Goal: Task Accomplishment & Management: Use online tool/utility

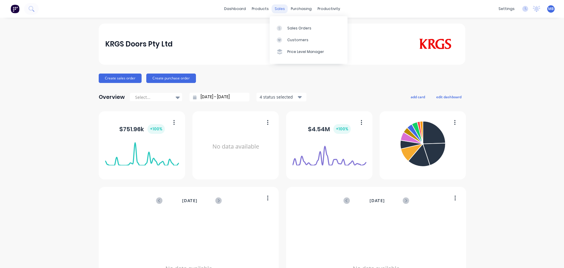
click at [273, 8] on div "sales" at bounding box center [280, 8] width 16 height 9
click at [294, 28] on div "Sales Orders" at bounding box center [299, 28] width 24 height 5
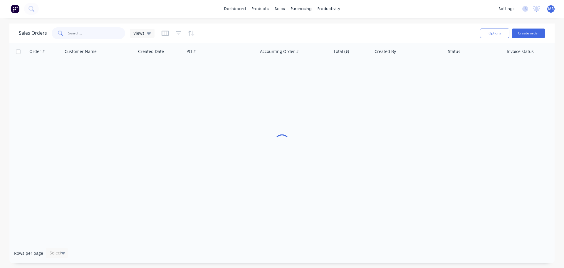
click at [69, 33] on input "text" at bounding box center [96, 33] width 57 height 12
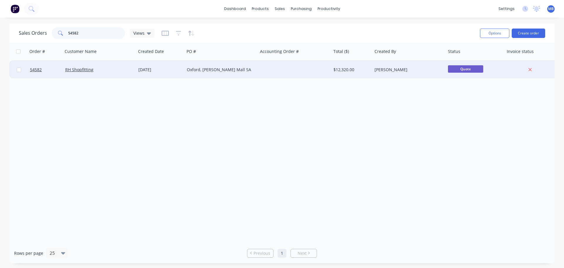
type input "54582"
click at [257, 69] on div "Oxford, [PERSON_NAME] Mall SA" at bounding box center [220, 70] width 73 height 18
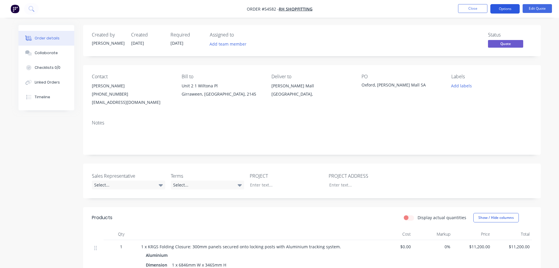
click at [500, 10] on button "Options" at bounding box center [505, 8] width 29 height 9
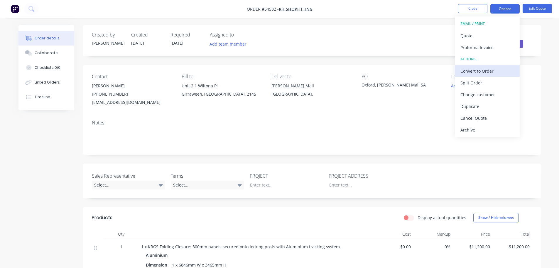
click at [479, 73] on div "Convert to Order" at bounding box center [488, 71] width 54 height 9
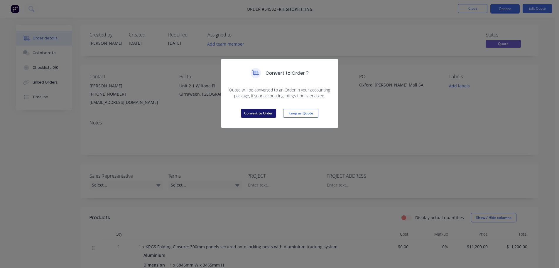
click at [265, 112] on button "Convert to Order" at bounding box center [258, 113] width 35 height 9
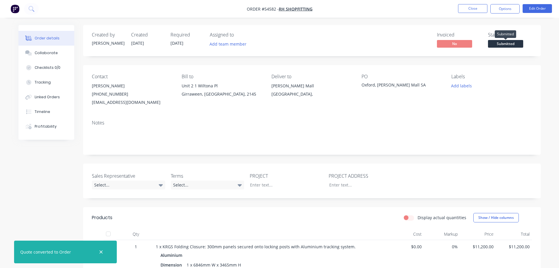
click at [494, 42] on span "Submitted" at bounding box center [505, 43] width 35 height 7
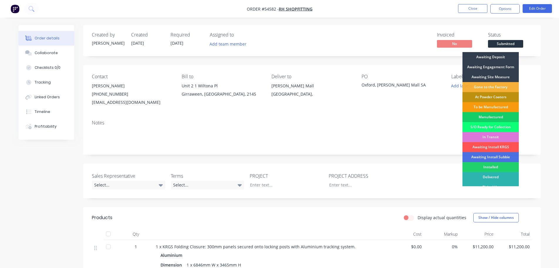
click at [485, 116] on div "Manufactured" at bounding box center [491, 117] width 56 height 10
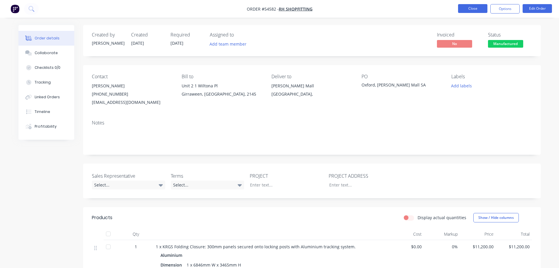
click at [467, 8] on button "Close" at bounding box center [472, 8] width 29 height 9
